Goal: Communication & Community: Answer question/provide support

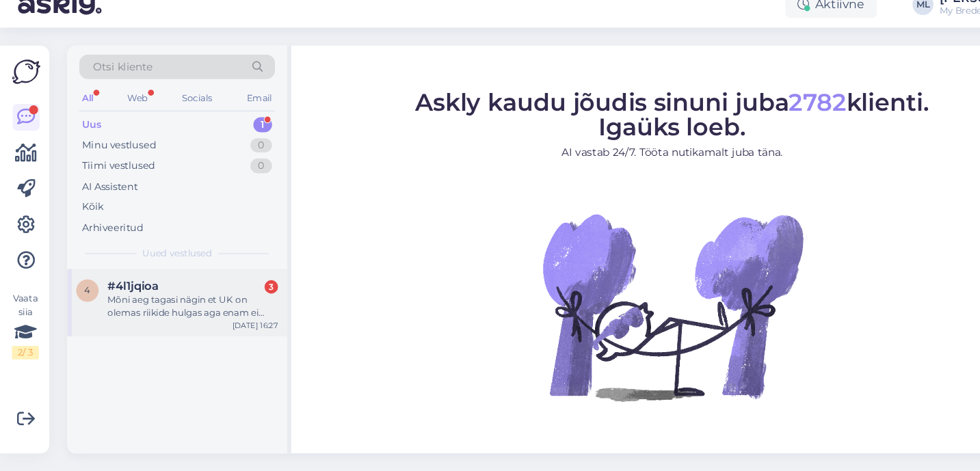
click at [136, 311] on div "Mõni aeg tagasi nägin et UK on olemas riikide hulgas aga enam ei nãe." at bounding box center [177, 320] width 156 height 25
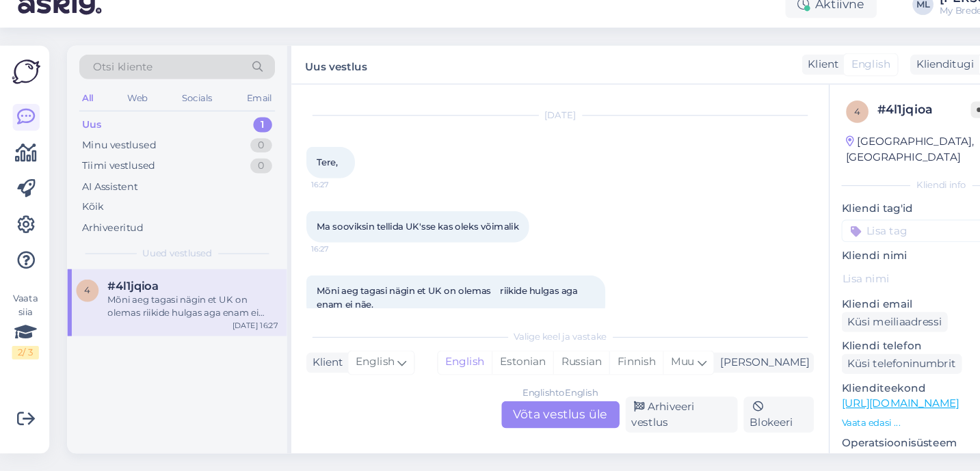
scroll to position [55, 0]
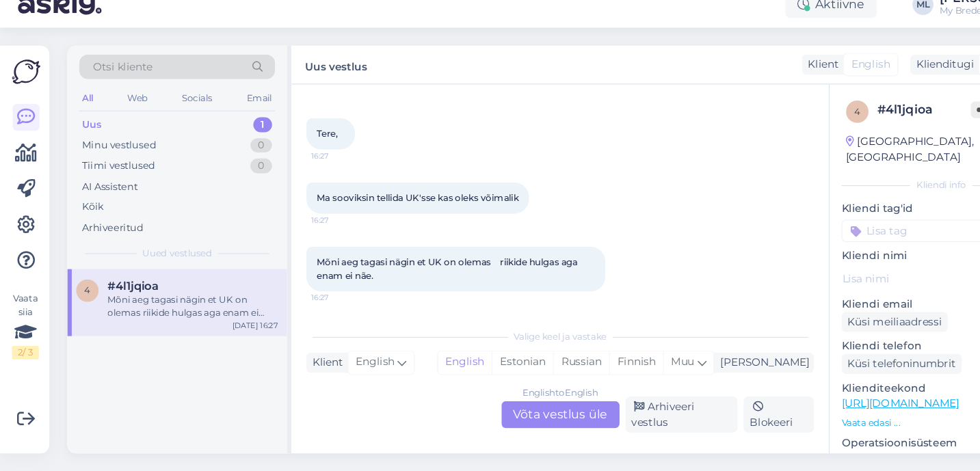
click at [510, 447] on div "Vestlus algas [DATE] Tere, 16:27 Ma sooviksin tellida UK'sse kas oleks võimalik…" at bounding box center [513, 286] width 492 height 338
click at [508, 419] on div "English to English Võta vestlus üle" at bounding box center [513, 419] width 108 height 25
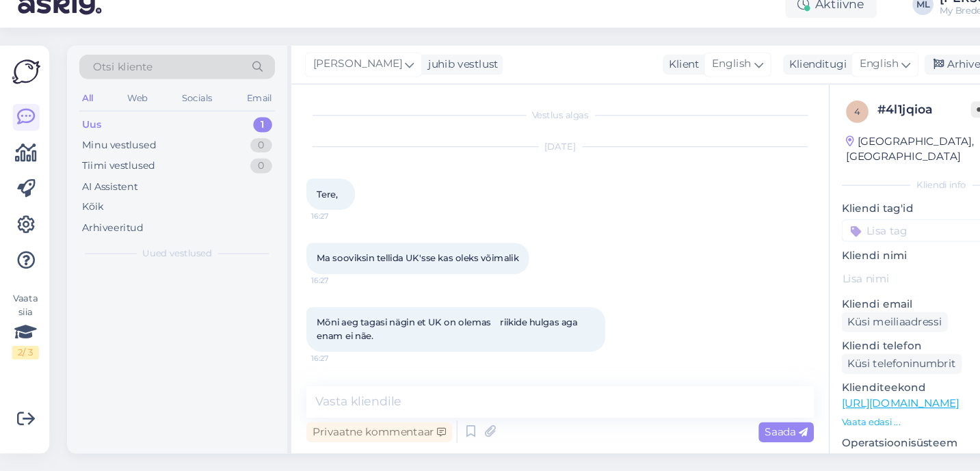
scroll to position [0, 0]
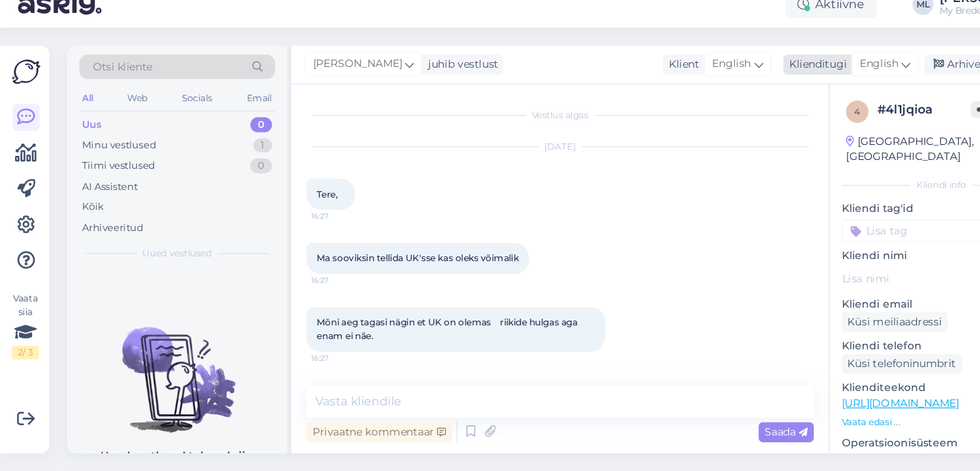
click at [814, 100] on span "English" at bounding box center [805, 98] width 36 height 15
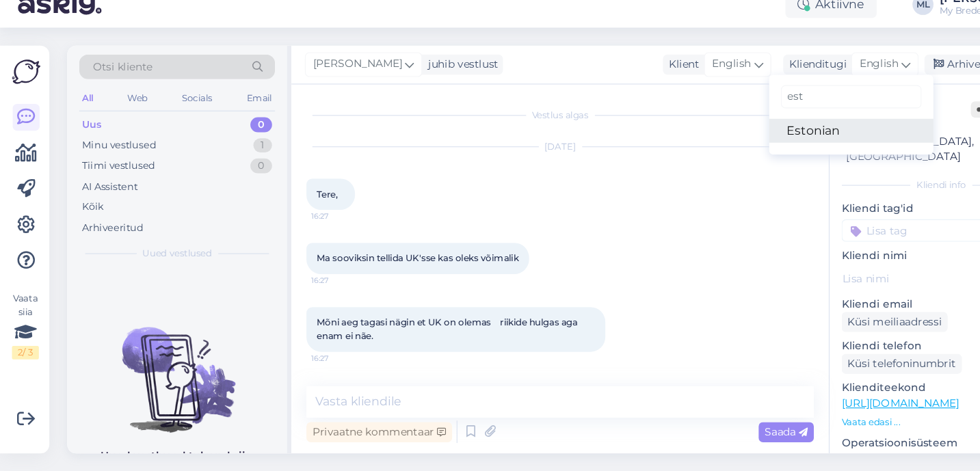
type input "est"
click at [731, 161] on link "Estonian" at bounding box center [779, 159] width 150 height 22
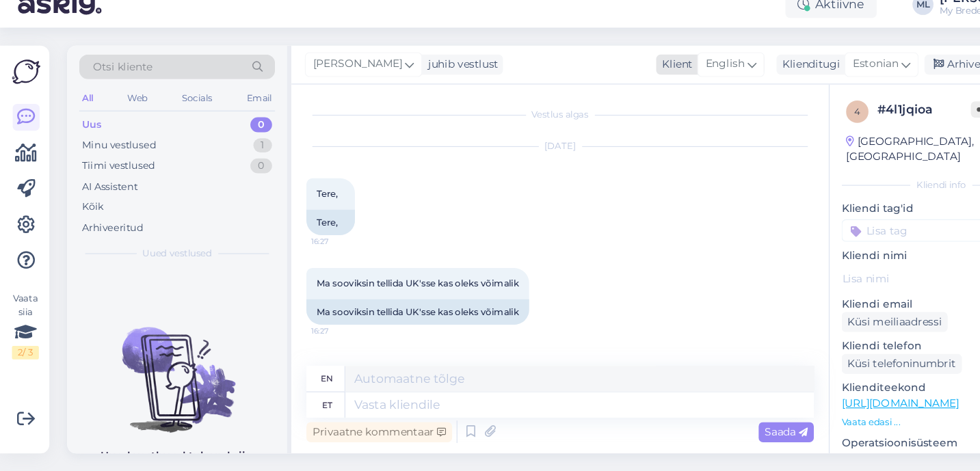
click at [671, 101] on span "English" at bounding box center [664, 98] width 36 height 15
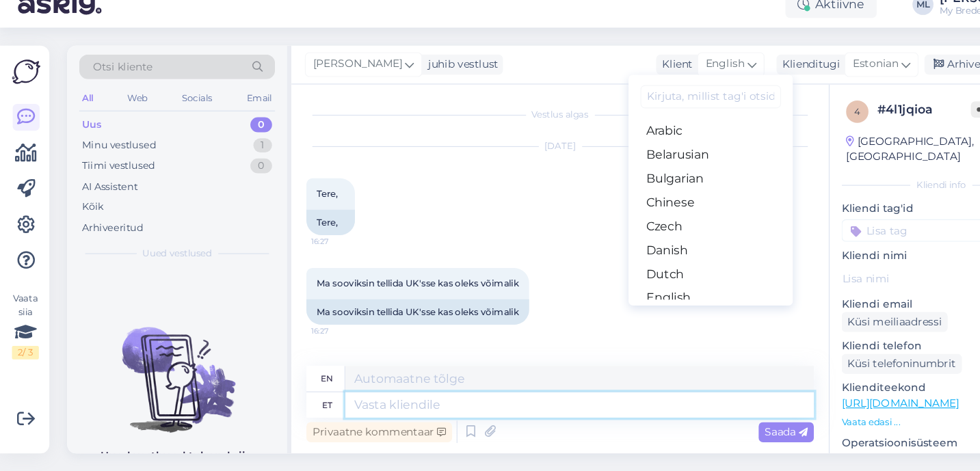
click at [378, 416] on textarea at bounding box center [530, 410] width 429 height 23
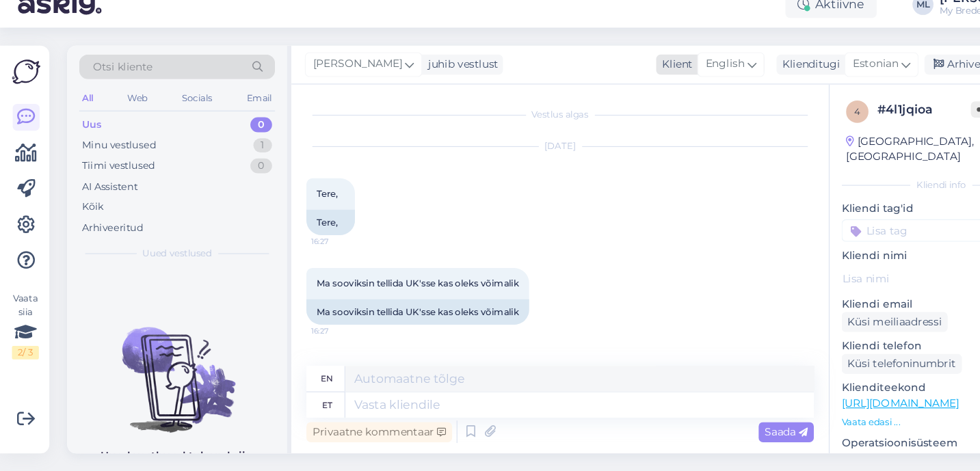
click at [660, 96] on span "English" at bounding box center [664, 98] width 36 height 15
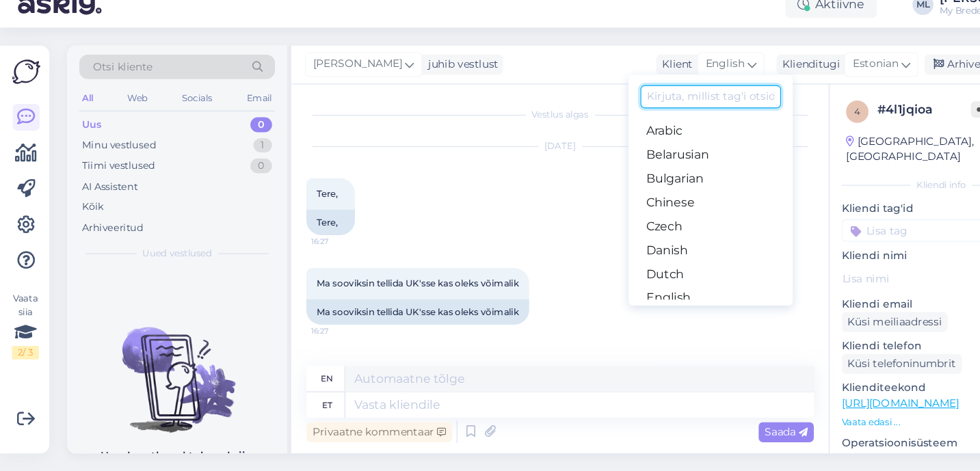
click at [631, 125] on input at bounding box center [650, 128] width 129 height 21
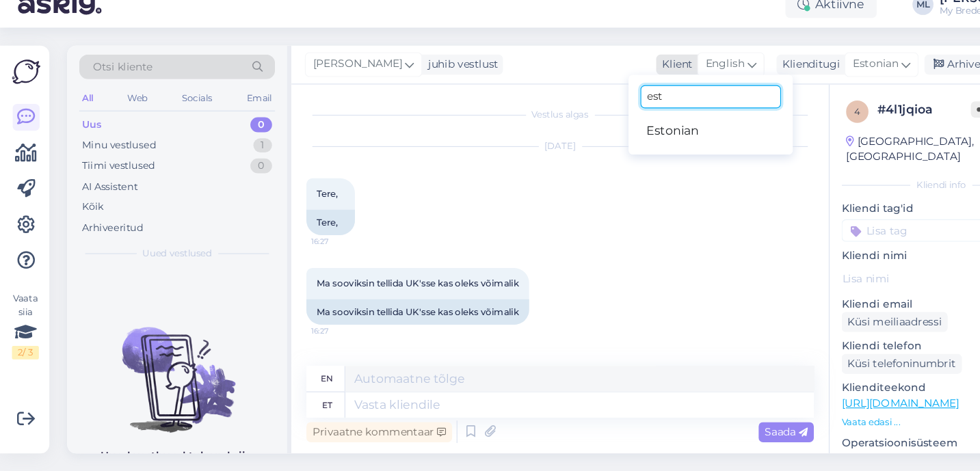
type input "est"
click at [666, 101] on span "English" at bounding box center [664, 98] width 36 height 15
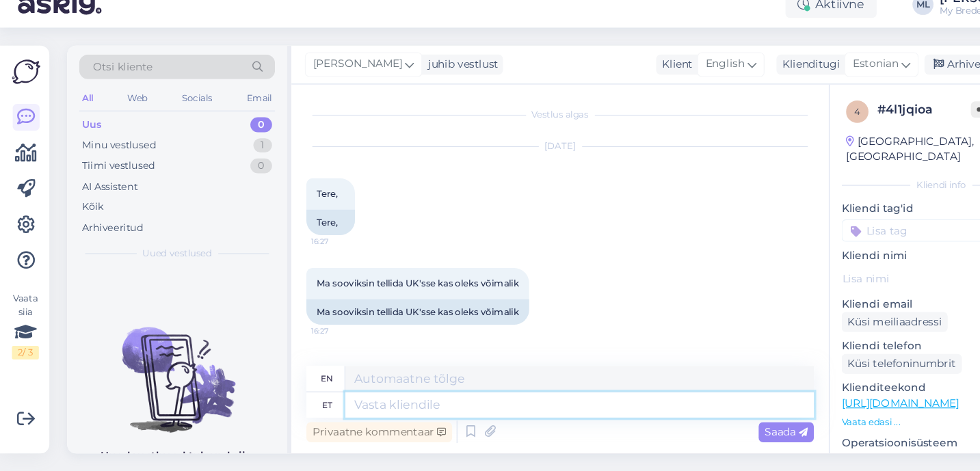
click at [378, 413] on textarea at bounding box center [530, 410] width 429 height 23
type textarea "Tere!"
type textarea "Hello!"
type textarea "Tere! Hetkel"
type textarea "Hello! Currently"
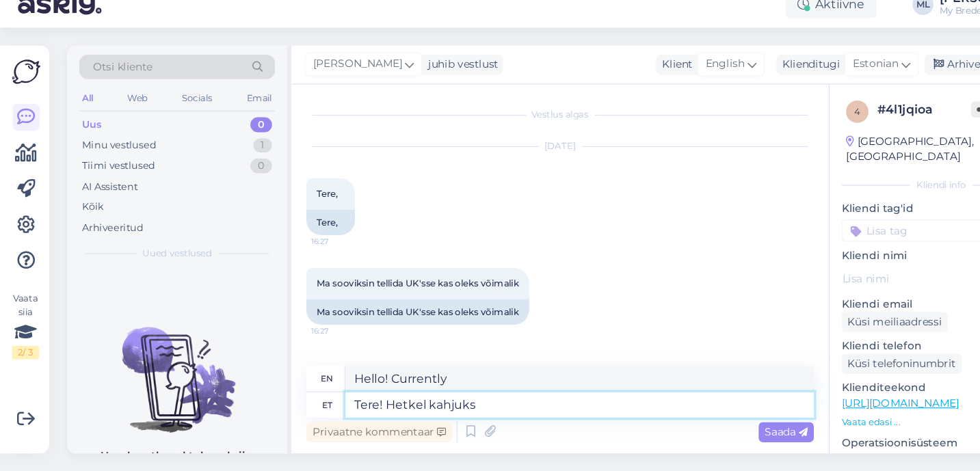
type textarea "Tere! Hetkel kahjuks"
type textarea "Hello! Unfortunately, at the moment"
type textarea "Tere! [GEOGRAPHIC_DATA] kulleriteenus ei"
type textarea "Hello! Unfortunately, the courier service is currently unavailable."
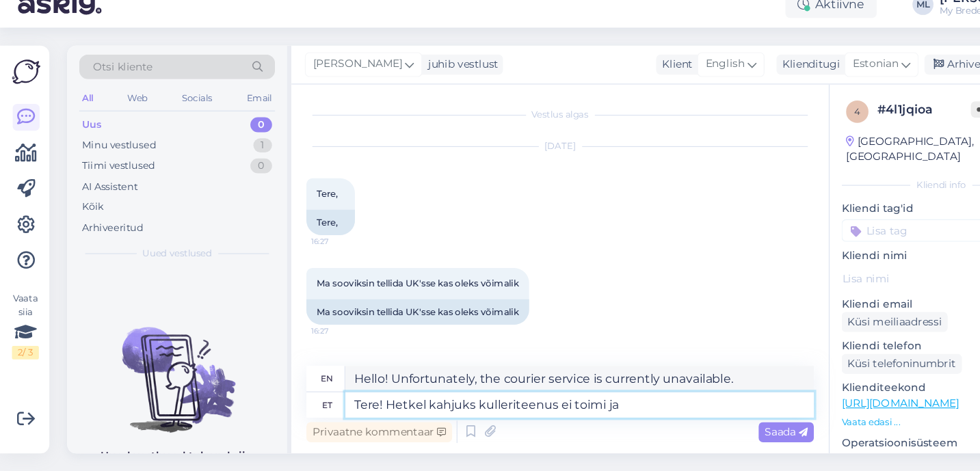
type textarea "Tere! Hetkel kahjuks kulleriteenus ei toimi ja"
type textarea "Hello! Unfortunately, the courier service is currently not working and"
type textarea "Tere! Hetkel kahjuks kulleriteenus ei toimi ja hetkel e"
type textarea "Hello! Unfortunately, the courier service is currently not working and at the m…"
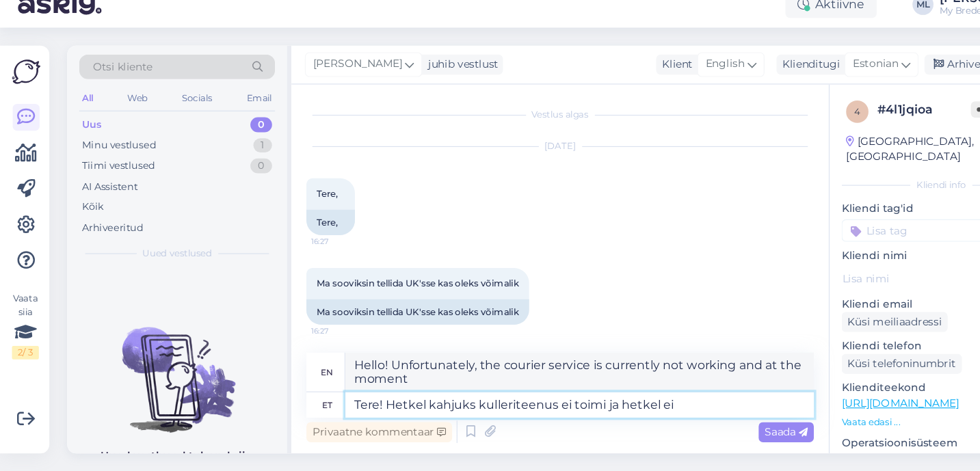
type textarea "Tere! Hetkel kahjuks kulleriteenus ei toimi ja hetkel ei s"
type textarea "Hello! Unfortunately, the courier service is currently not working and is not a…"
type textarea "Tere! Hetkel kahjuks kulleriteenus ei toimi ja hetkel ei saa"
type textarea "Hello! Unfortunately, the courier service is currently not working and cannot be"
type textarea "Tere! Hetkel kahjuks kulleriteenus ei toimi ja hetkel ei saa saata"
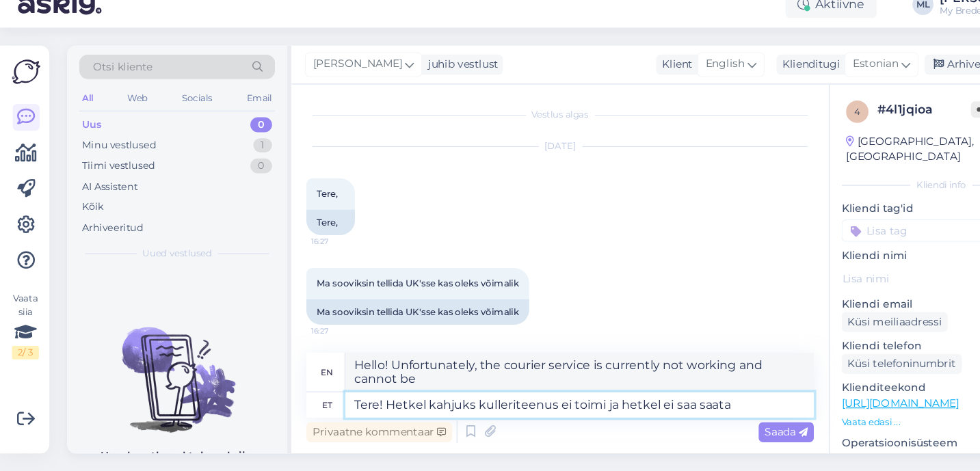
type textarea "Hello! Unfortunately, the courier service is currently not working and cannot b…"
type textarea "Tere! Hetkel kahjuks kulleriteenus ei toimi ja hetkel ei saa saata."
type textarea "Hello! Unfortunately, the courier service is currently not working and cannot b…"
type textarea "Tere! Hetkel kahjuks kulleriteenus ei toimi ja hetkel ei saa saata. Proovime"
type textarea "Hello! Unfortunately, the courier service is currently not working and we canno…"
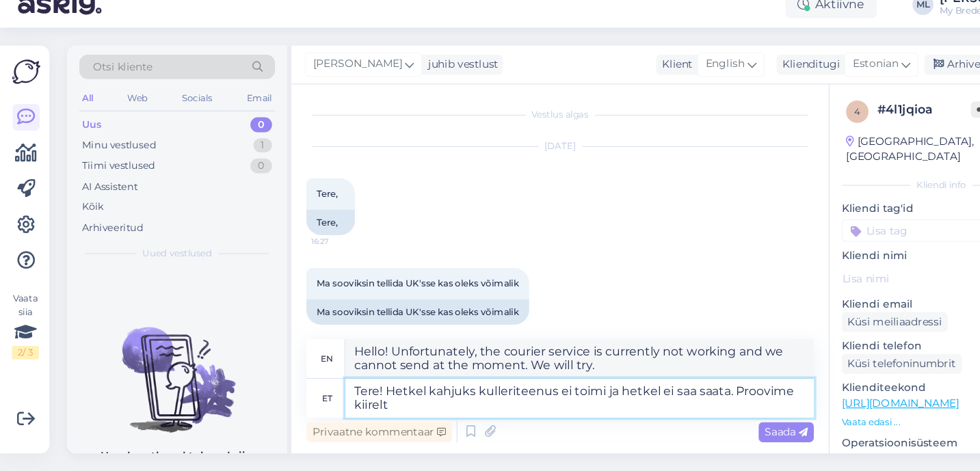
type textarea "Tere! Hetkel kahjuks kulleriteenus ei toimi ja hetkel ei saa saata. Proovime ki…"
type textarea "Hello! Unfortunately, the courier service is currently not working and we canno…"
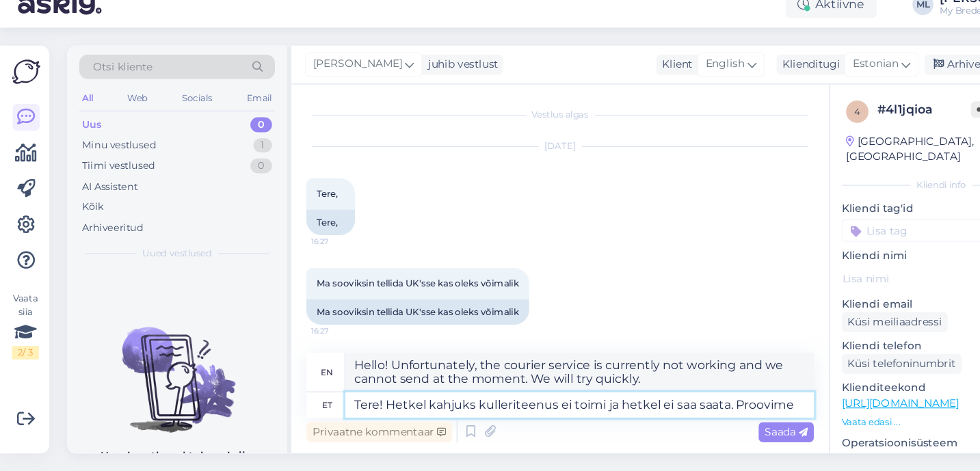
type textarea "Tere! Hetkel kahjuks kulleriteenus ei toimi ja hetkel ei saa saata. Proovim"
type textarea "Hello! Unfortunately, the courier service is currently not working and we canno…"
type textarea "Tere! Hetkel kahjuks kulleriteenus ei toimi ja hetkel ei saa saata."
type textarea "Hello! Unfortunately, the courier service is currently not working and cannot b…"
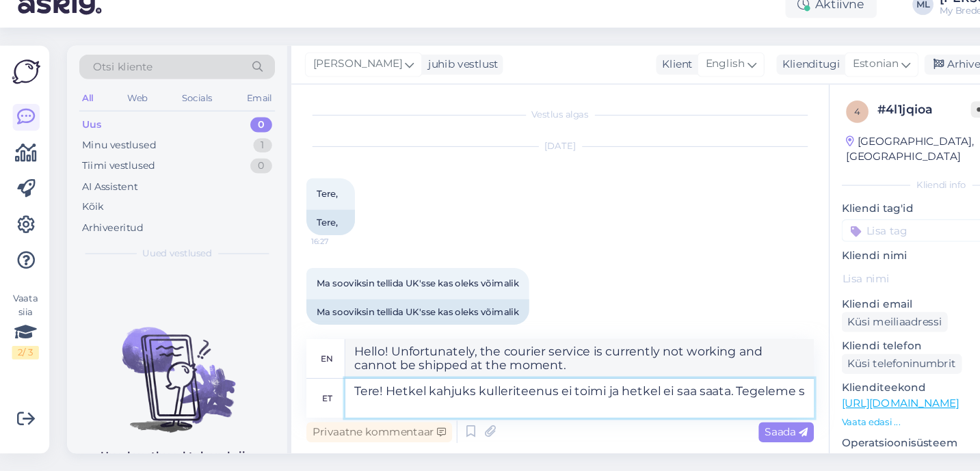
type textarea "Tere! Hetkel kahjuks kulleriteenus ei toimi ja hetkel ei saa saata. Tegeleme se"
type textarea "Hello! Unfortunately, the courier service is currently not working and we canno…"
type textarea "Tere! Hetkel kahjuks kulleriteenus ei toimi ja hetkel ei saa saata. Tegeleme se…"
type textarea "Hello! Unfortunately, the courier service is currently not working and we canno…"
type textarea "Tere! Hetkel kahjuks kulleriteenus ei toimi ja hetkel ei saa saata. Tegeleme se…"
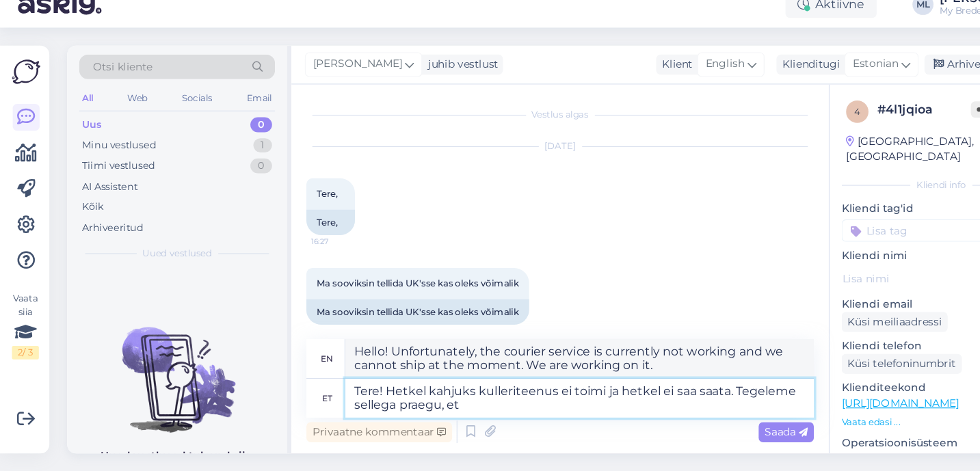
type textarea "Hello! Unfortunately, the courier service is currently not working and we canno…"
type textarea "Tere! Hetkel kahjuks kulleriteenus ei toimi ja hetkel ei saa saata. Tegeleme se…"
type textarea "Hello! Unfortunately, the courier service is currently not working and we canno…"
type textarea "Tere! Hetkel kahjuks kulleriteenus ei toimi ja hetkel ei saa saata. Tegeleme se…"
type textarea "Hello! Unfortunately, the courier service is currently not working and we canno…"
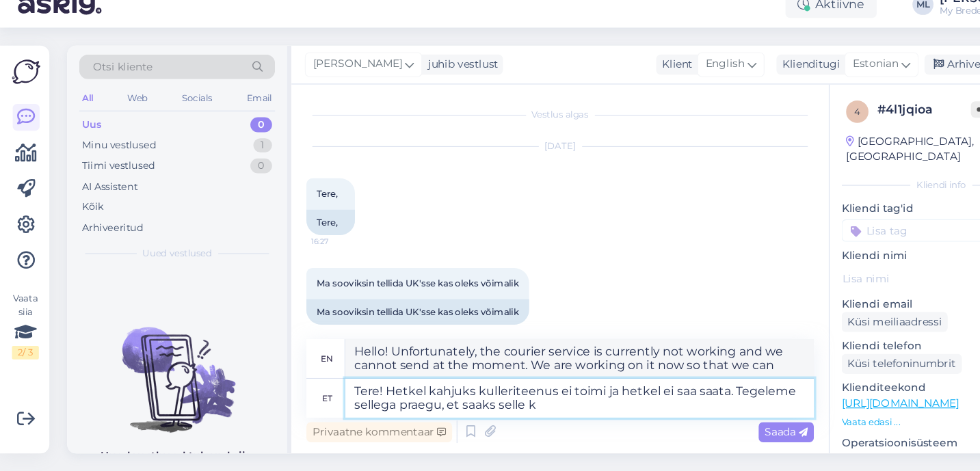
type textarea "Tere! Hetkel kahjuks kulleriteenus ei toimi ja hetkel ei saa saata. Tegeleme se…"
type textarea "Hello! Unfortunately, the courier service is currently not working and we canno…"
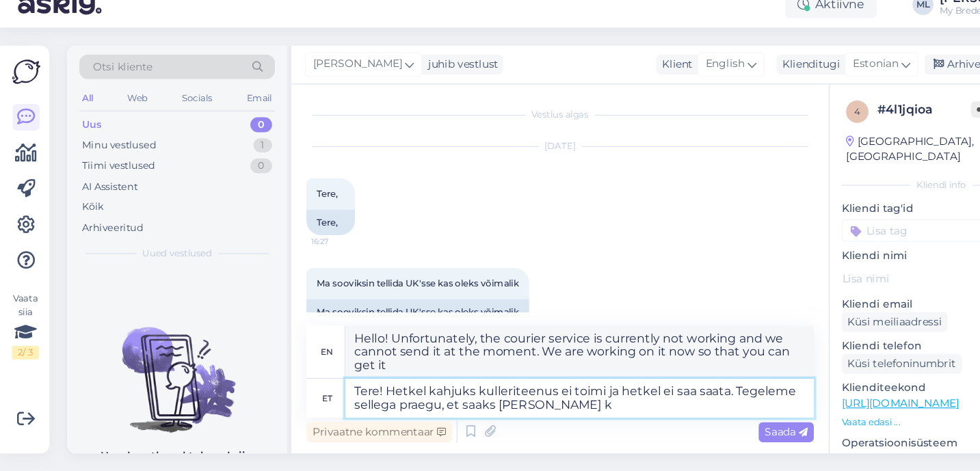
type textarea "Tere! Hetkel kahjuks kulleriteenus ei toimi ja hetkel ei saa saata. Tegeleme se…"
type textarea "Hello! Unfortunately, the courier service is currently not working and we canno…"
type textarea "Tere! Hetkel kahjuks kulleriteenus ei toimi ja hetkel ei saa saata. Tegeleme se…"
type textarea "Hello! Unfortunately, the courier service is currently down and we cannot ship …"
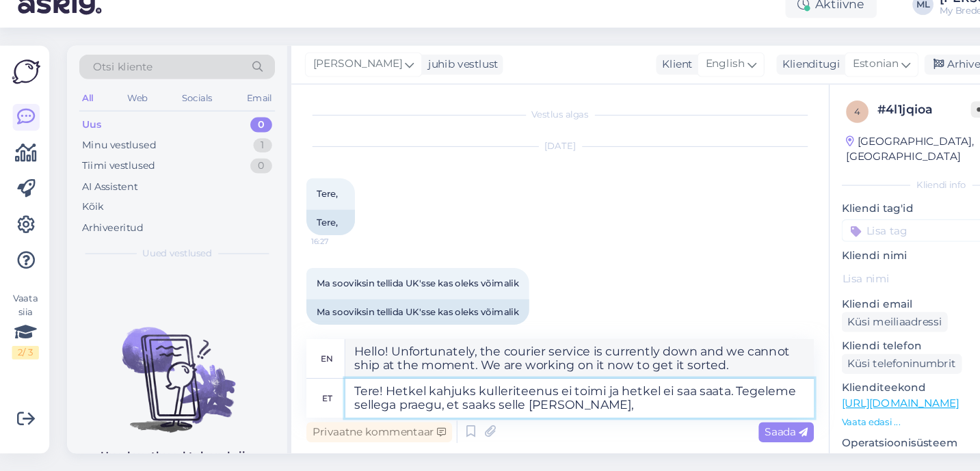
type textarea "Tere! Hetkel kahjuks kulleriteenus ei toimi ja hetkel ei saa saata. Tegeleme se…"
type textarea "Hello! Unfortunately, the courier service is currently not working and we canno…"
type textarea "Tere! Hetkel kahjuks kulleriteenus ei toimi ja hetkel ei saa saata. Tegeleme se…"
type textarea "Hello! Unfortunately, the courier service is currently not working and we canno…"
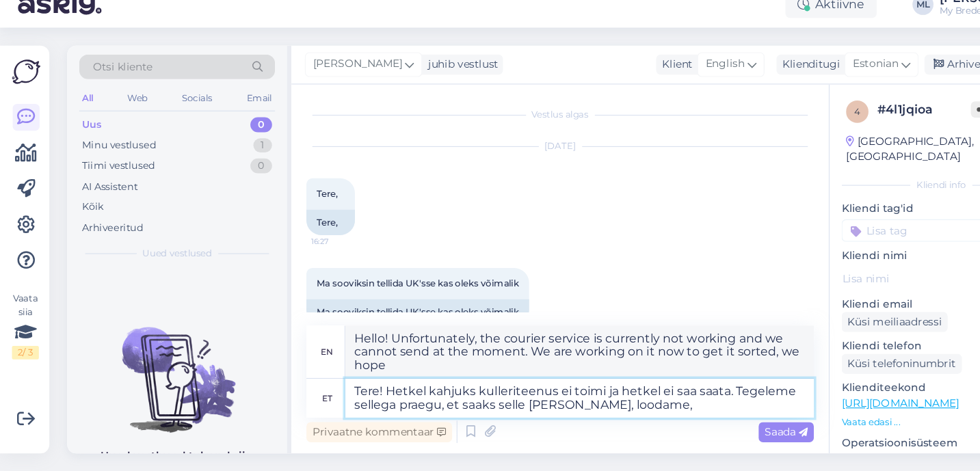
type textarea "Tere! Hetkel kahjuks kulleriteenus ei toimi ja hetkel ei saa saata. Tegeleme se…"
type textarea "Hello! Unfortunately, the courier service is currently not working and we canno…"
type textarea "Tere! Hetkel kahjuks kulleriteenus ei toimi ja hetkel ei saa saata. Tegeleme se…"
type textarea "Hello! Unfortunately, the courier service is currently not working and we canno…"
type textarea "Tere! Hetkel kahjuks kulleriteenus ei toimi ja hetkel ei saa saata. Tegeleme se…"
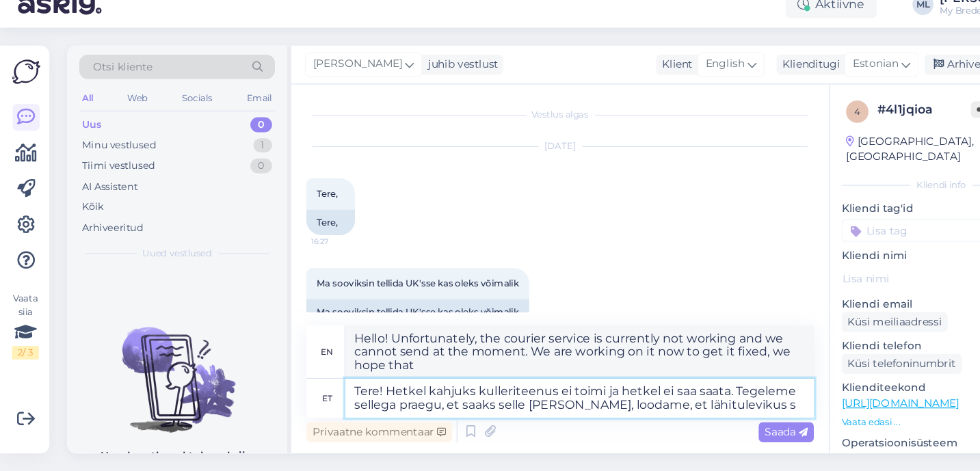
type textarea "Hello! Unfortunately, the courier service is currently not working and we canno…"
type textarea "Tere! Hetkel kahjuks kulleriteenus ei toimi ja hetkel ei saa saata. Tegeleme se…"
type textarea "Hello! Unfortunately, the courier service is currently not working and we canno…"
type textarea "Tere! Hetkel kahjuks kulleriteenus ei toimi ja hetkel ei saa saata. Tegeleme se…"
type textarea "Hello! Unfortunately, the courier service is currently not working and we canno…"
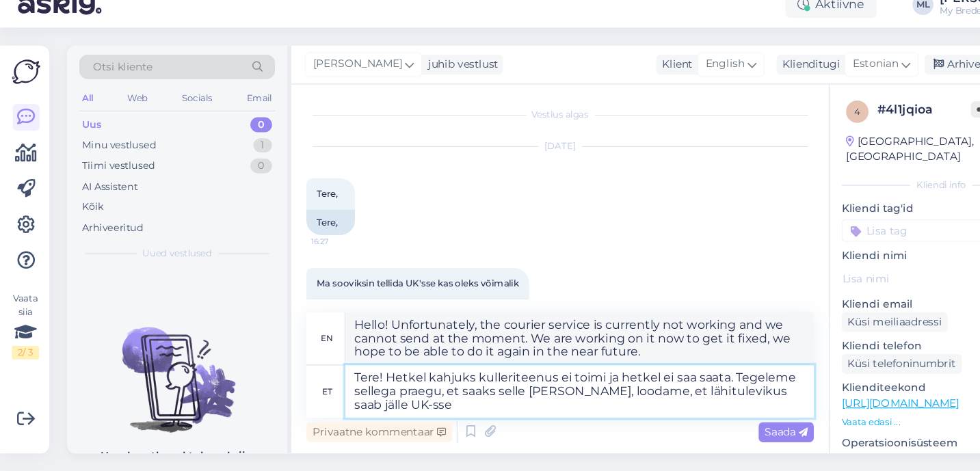
type textarea "Tere! Hetkel kahjuks kulleriteenus ei toimi ja hetkel ei saa saata. Tegeleme se…"
type textarea "Hello! Unfortunately, the courier service is currently not working and we canno…"
type textarea "Tere! Hetkel kahjuks kulleriteenus ei toimi ja hetkel ei saa saata. Tegeleme se…"
type textarea "Hello! Unfortunately, the courier service is currently not working and we canno…"
type textarea "Tere! Hetkel kahjuks kulleriteenus ei toimi ja hetkel ei saa saata. Tegeleme se…"
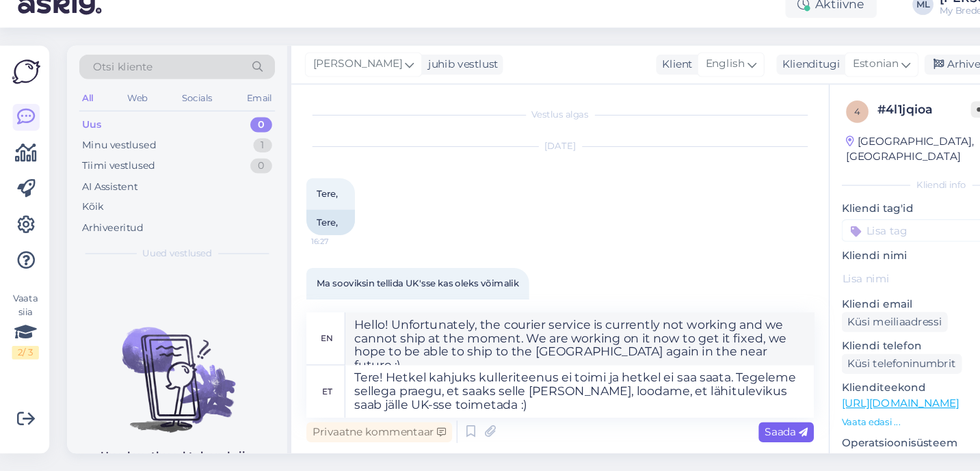
click at [718, 440] on span "Saada" at bounding box center [720, 435] width 40 height 12
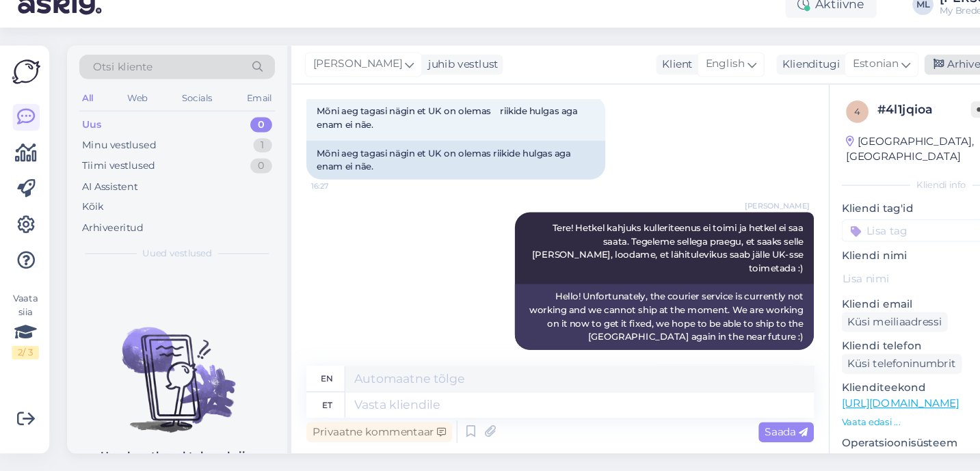
click at [864, 102] on icon at bounding box center [859, 99] width 10 height 10
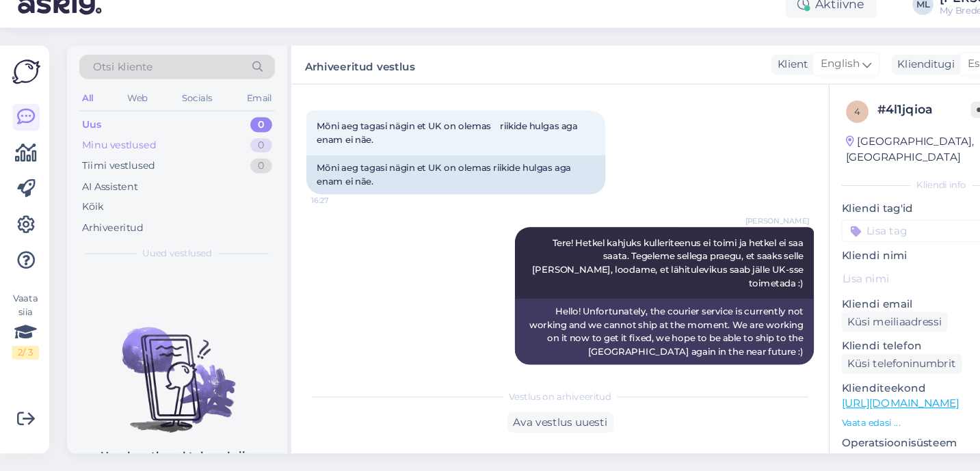
click at [150, 164] on div "Minu vestlused 0" at bounding box center [162, 172] width 179 height 19
click at [140, 150] on div "Uus 0" at bounding box center [162, 153] width 179 height 19
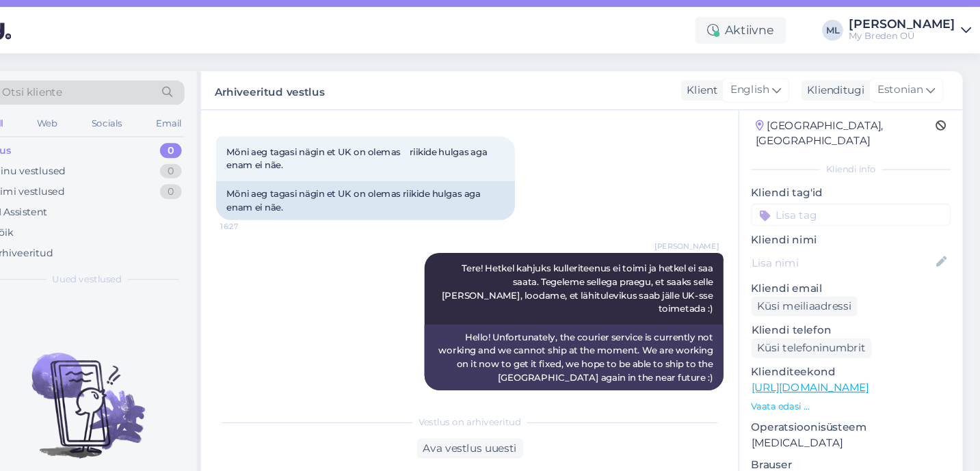
scroll to position [0, 0]
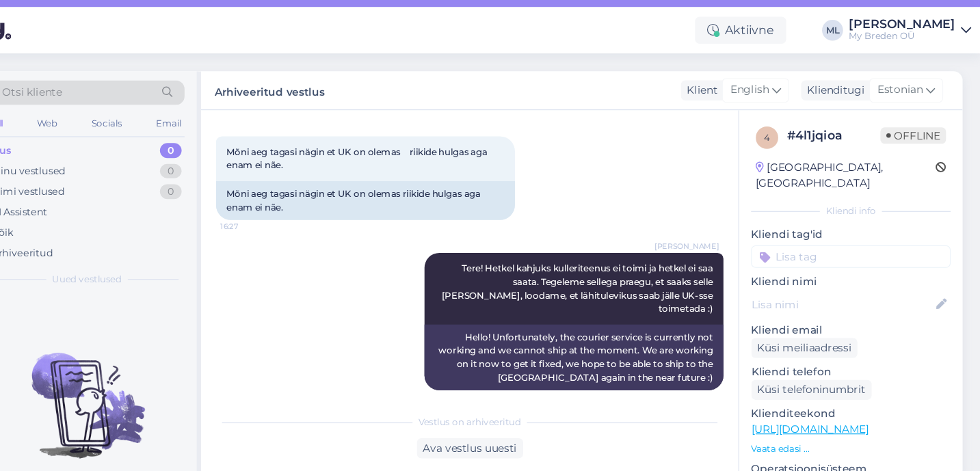
click at [125, 153] on div "Uus 0" at bounding box center [162, 153] width 179 height 19
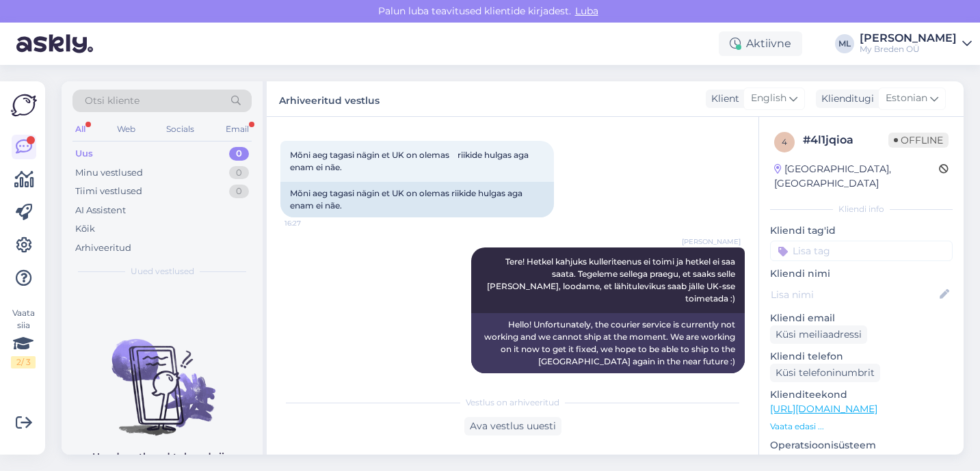
click at [144, 161] on div "Uus 0" at bounding box center [162, 153] width 179 height 19
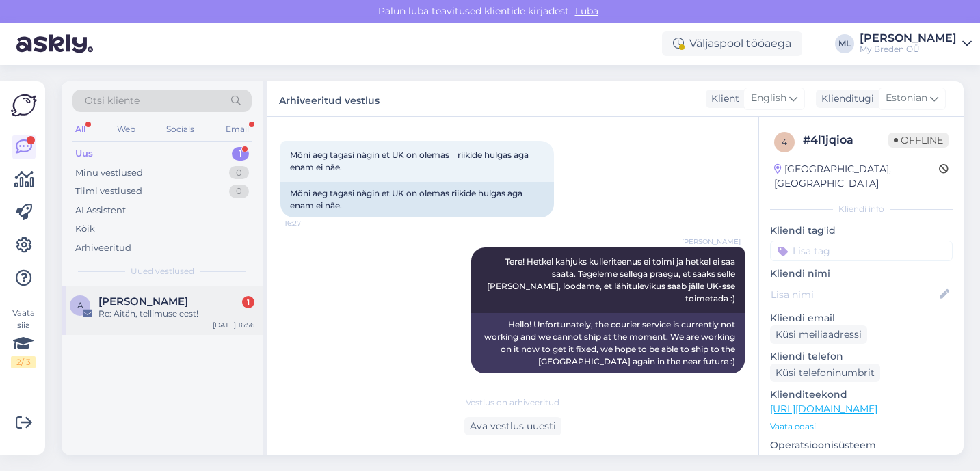
click at [118, 312] on div "Re: Aitäh, tellimuse eest!" at bounding box center [177, 314] width 156 height 12
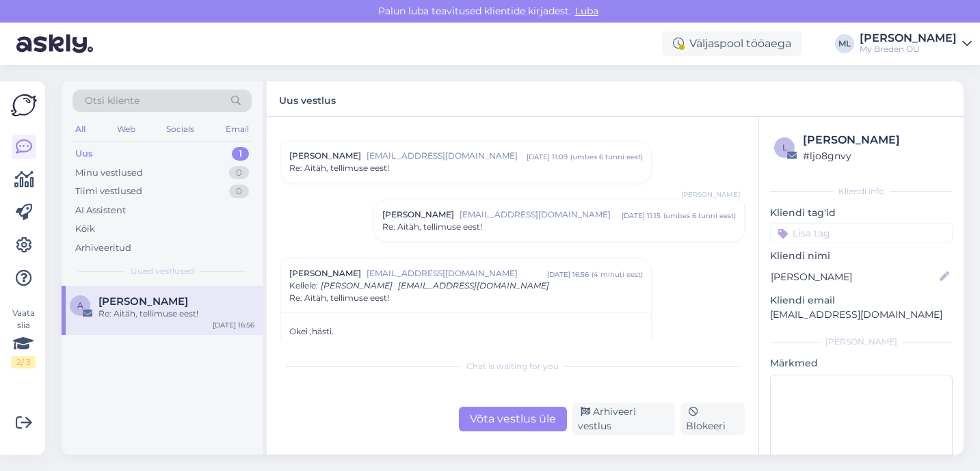
scroll to position [2, 0]
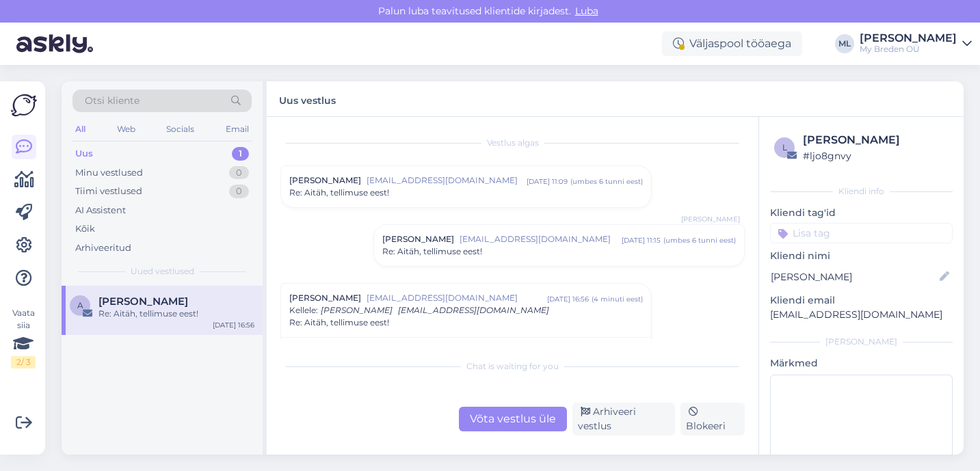
click at [463, 190] on div "Re: Aitäh, tellimuse eest!" at bounding box center [466, 193] width 354 height 12
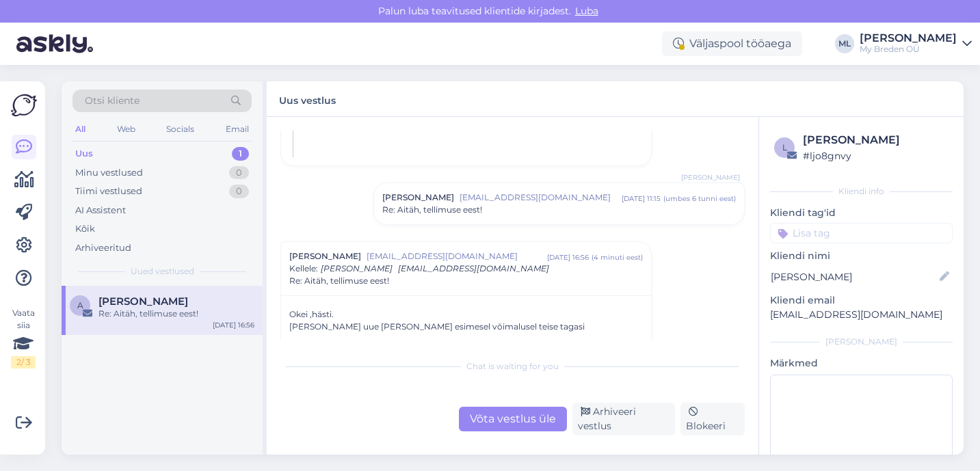
click at [155, 319] on div "Re: Aitäh, tellimuse eest!" at bounding box center [177, 314] width 156 height 12
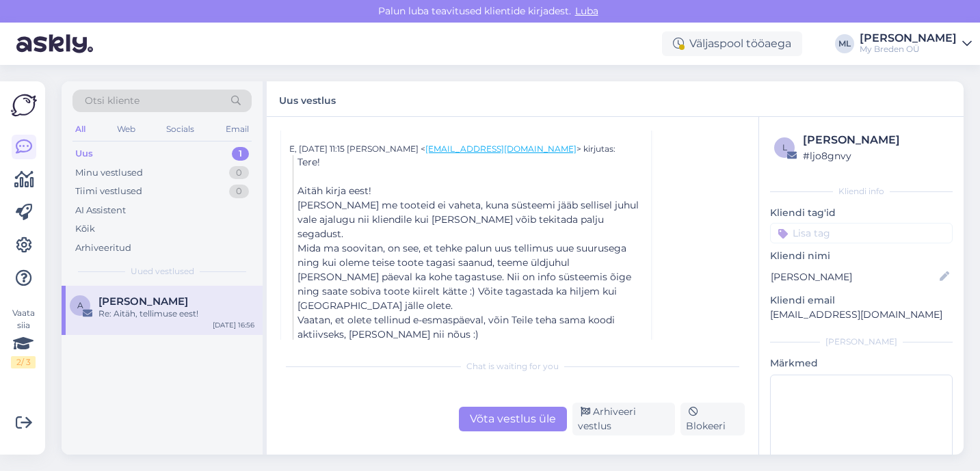
scroll to position [294, 0]
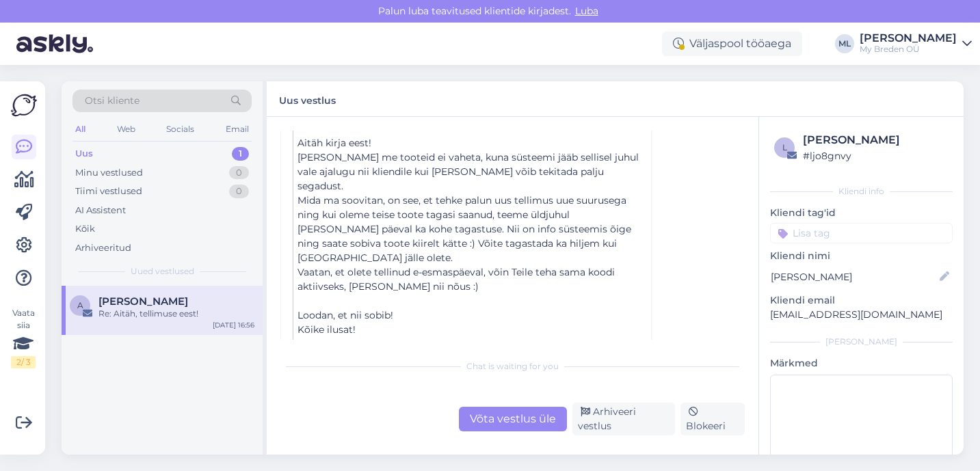
click at [159, 141] on div "All Web Socials Email" at bounding box center [162, 130] width 179 height 21
click at [156, 161] on div "Uus 1" at bounding box center [162, 153] width 179 height 19
click at [157, 298] on span "[PERSON_NAME]" at bounding box center [144, 302] width 90 height 12
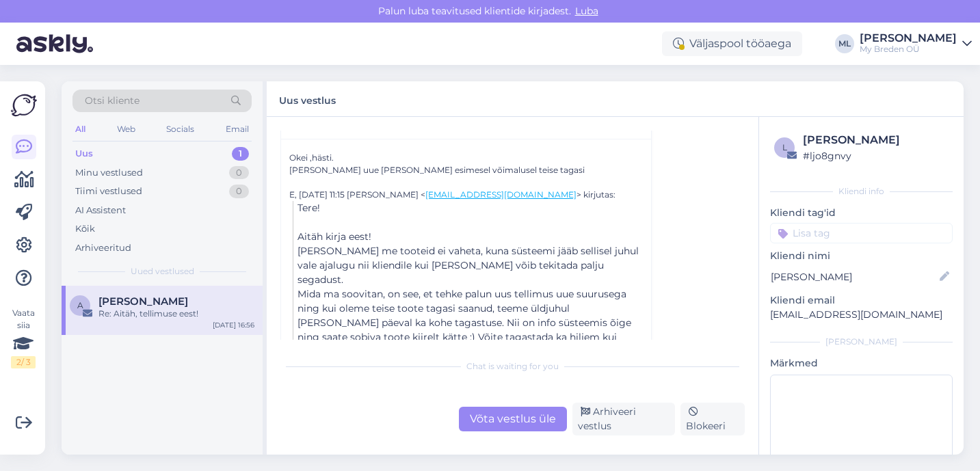
scroll to position [199, 0]
click at [621, 429] on div "Arhiveeri vestlus" at bounding box center [624, 419] width 103 height 33
